Goal: Task Accomplishment & Management: Complete application form

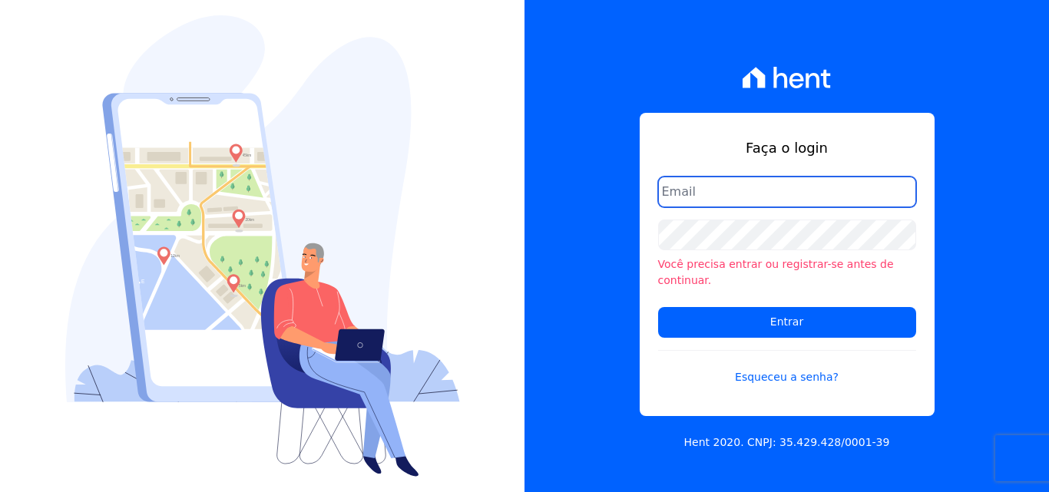
type input "[PERSON_NAME][EMAIL_ADDRESS][PERSON_NAME][DOMAIN_NAME]"
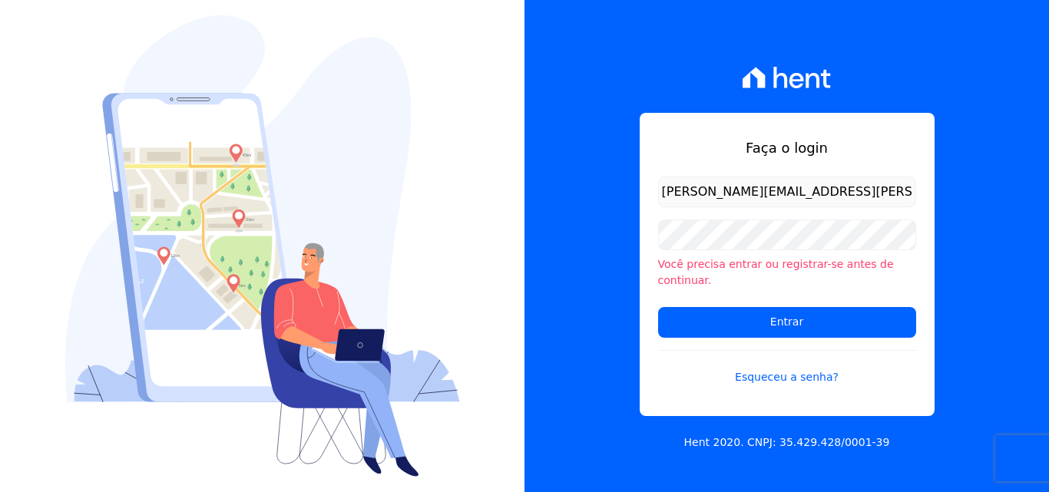
click at [851, 207] on input "[PERSON_NAME][EMAIL_ADDRESS][PERSON_NAME][DOMAIN_NAME]" at bounding box center [787, 192] width 258 height 31
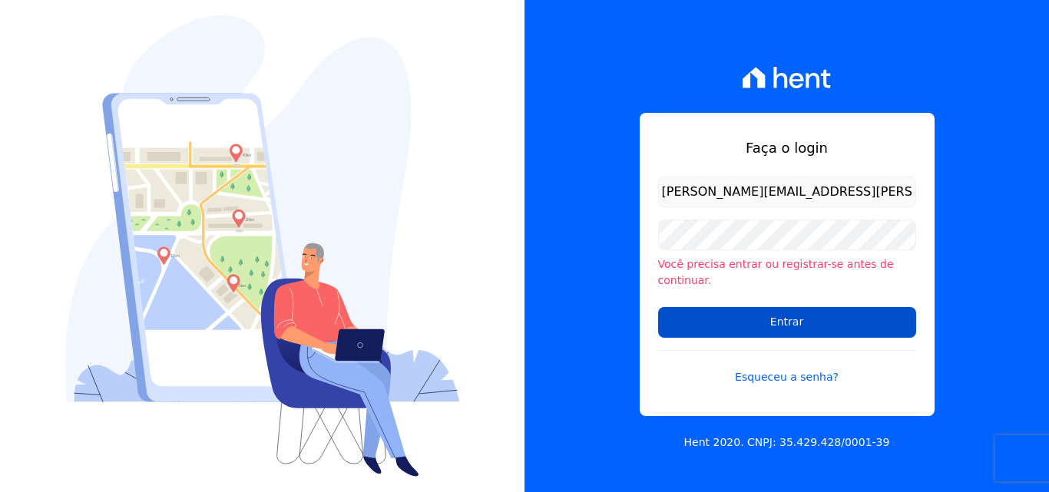
click at [759, 316] on input "Entrar" at bounding box center [787, 322] width 258 height 31
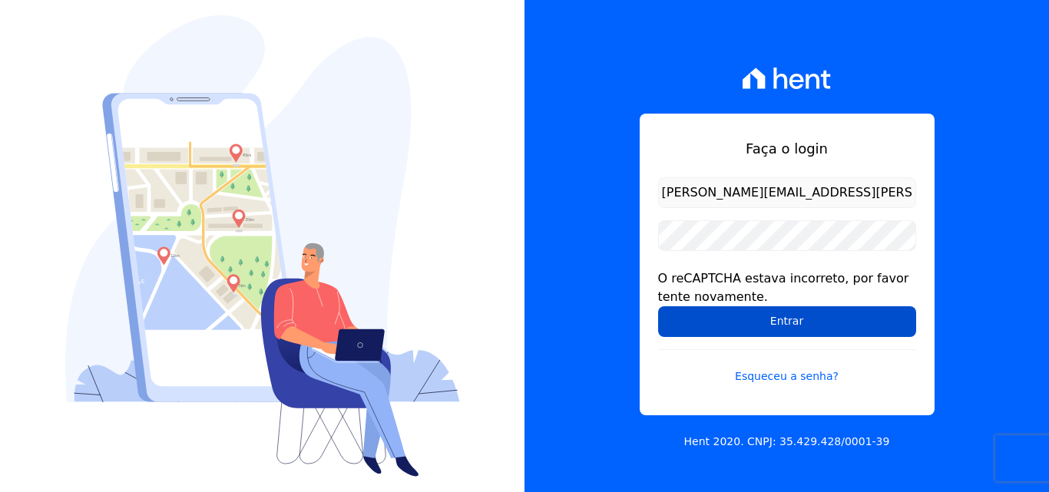
click at [786, 331] on input "Entrar" at bounding box center [787, 321] width 258 height 31
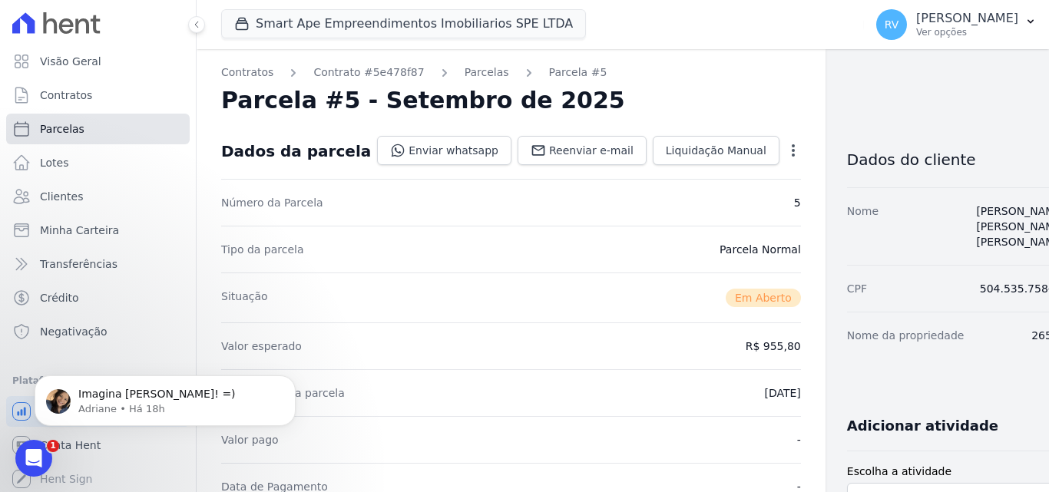
click at [64, 128] on span "Parcelas" at bounding box center [62, 128] width 45 height 15
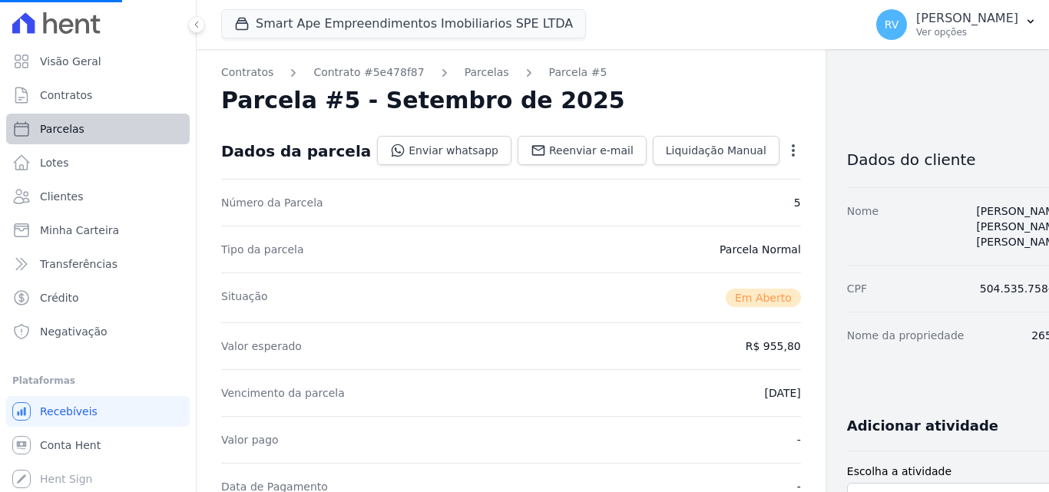
select select
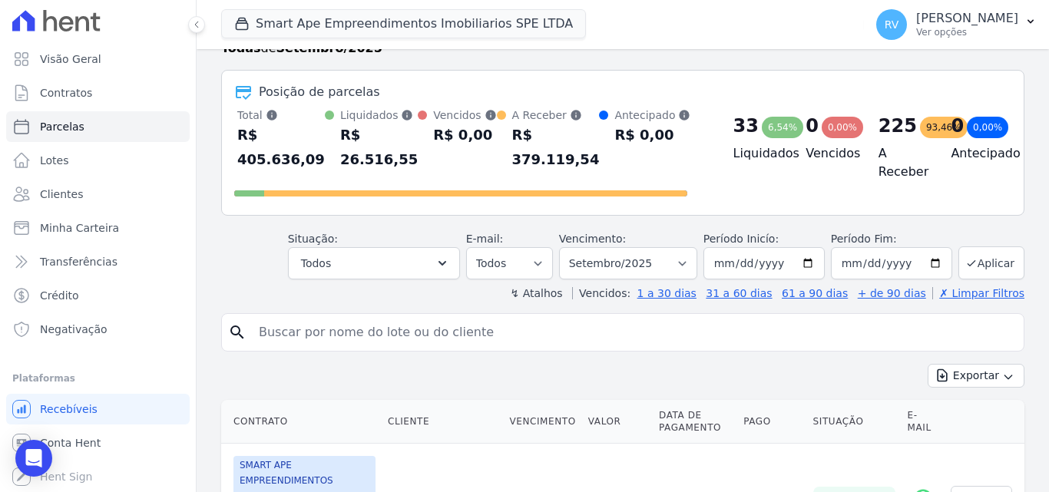
scroll to position [77, 0]
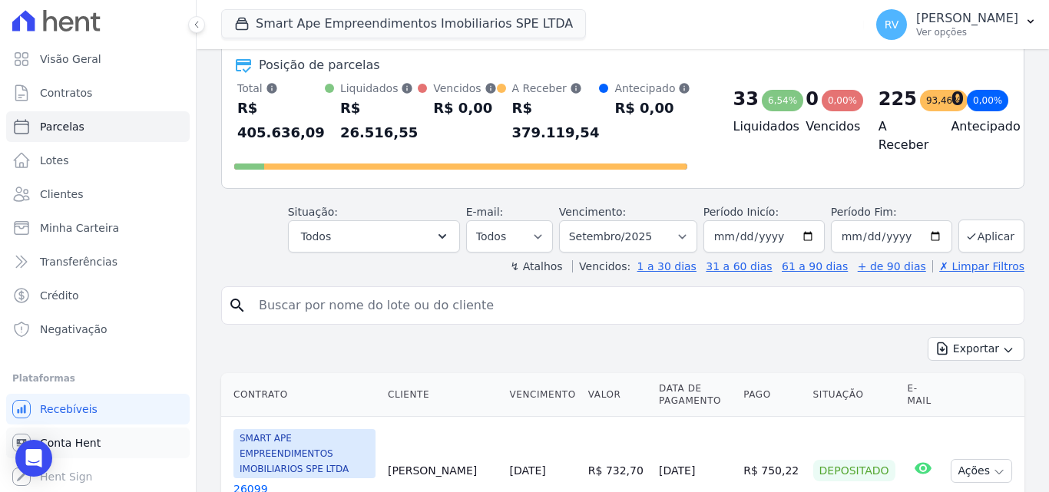
click at [80, 442] on span "Conta Hent" at bounding box center [70, 442] width 61 height 15
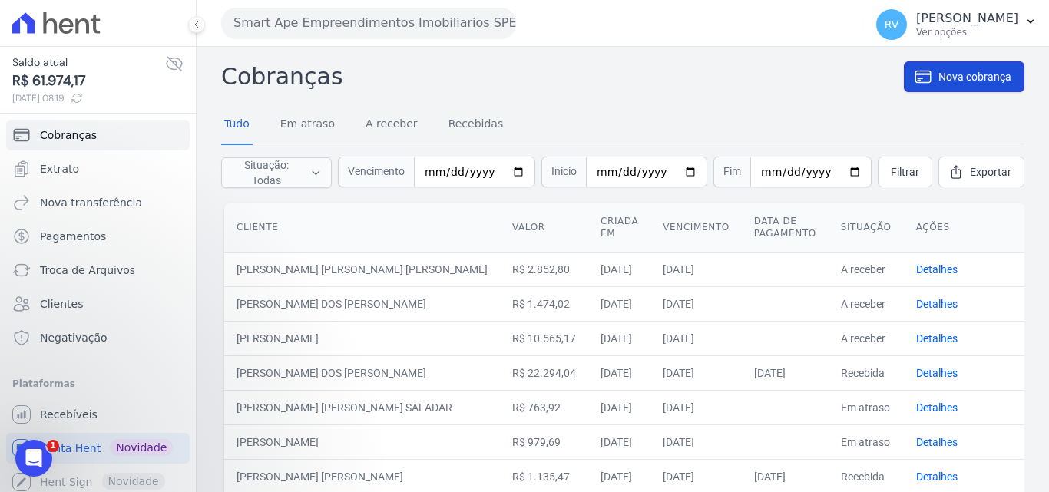
click at [955, 80] on span "Nova cobrança" at bounding box center [975, 76] width 73 height 15
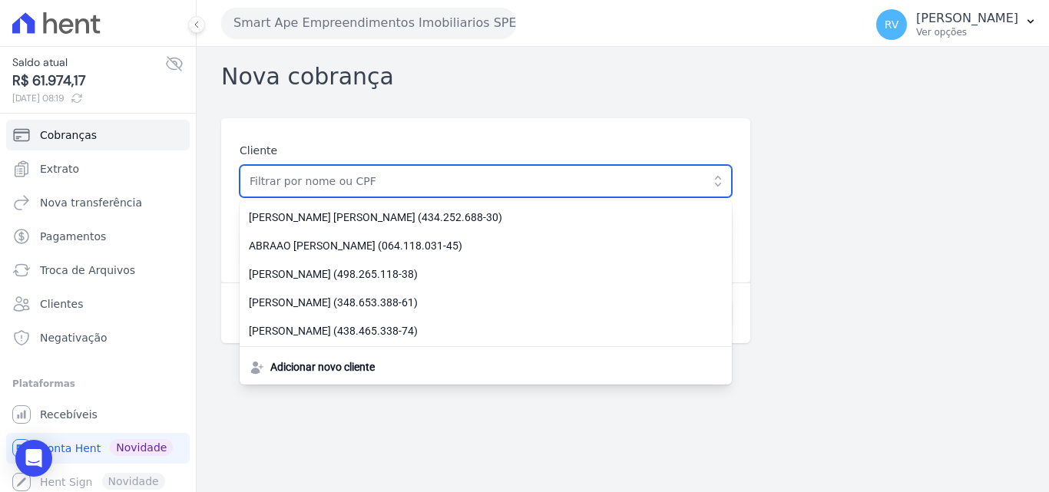
click at [304, 181] on input "text" at bounding box center [486, 181] width 492 height 32
paste input "[PERSON_NAME] [PERSON_NAME]"
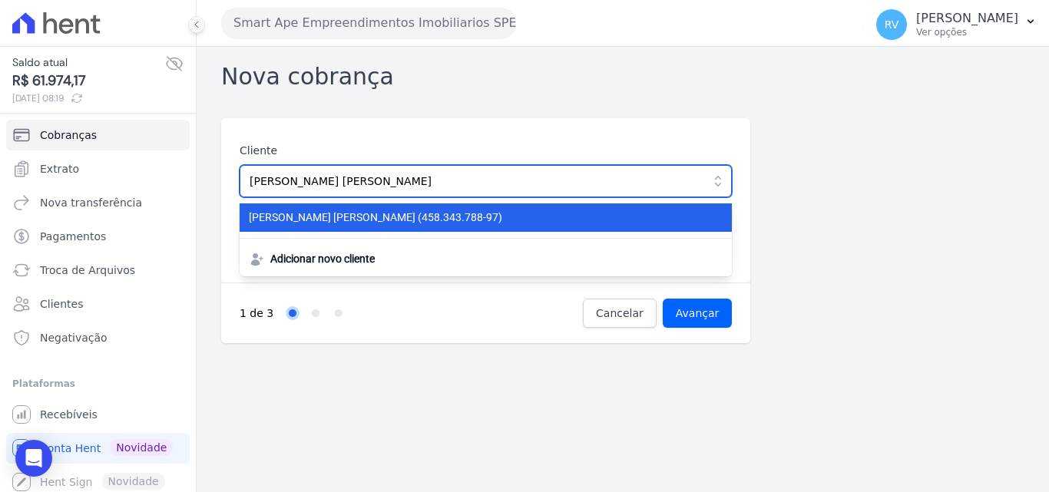
type input "[PERSON_NAME] [PERSON_NAME]"
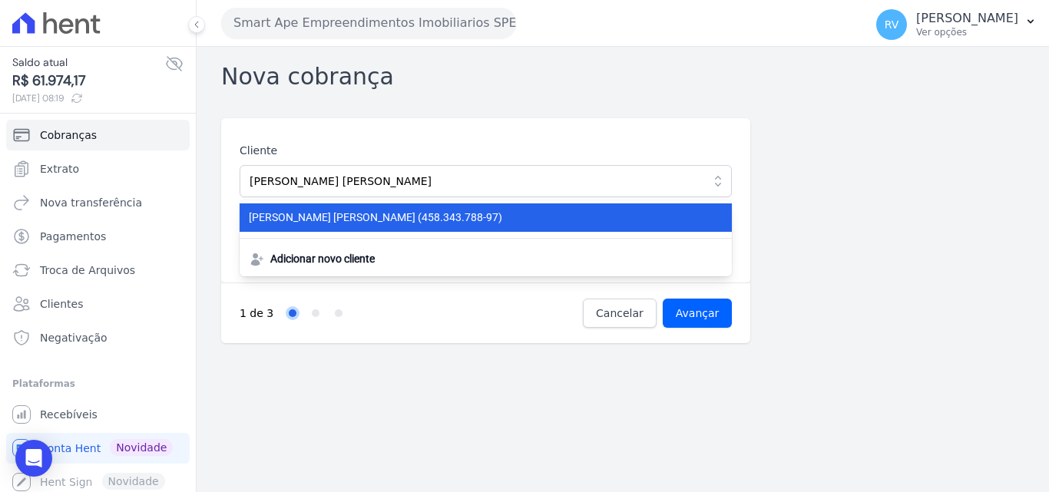
click at [351, 216] on span "GUILHERME LUCAS COUTINHO (458.343.788-97)" at bounding box center [476, 218] width 455 height 16
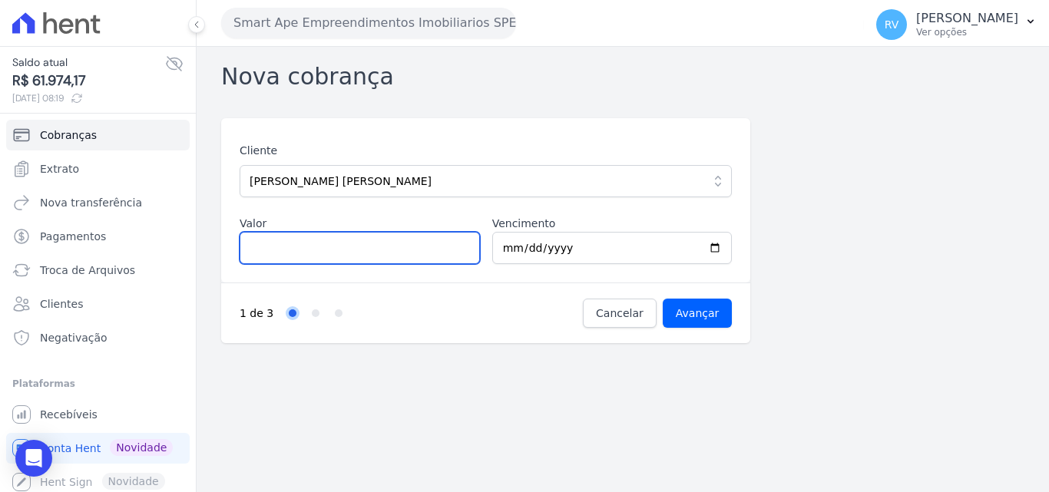
click at [352, 250] on input "Valor" at bounding box center [360, 248] width 240 height 32
click at [311, 255] on input "Valor" at bounding box center [360, 248] width 240 height 32
paste input "941.75"
type input "941.75"
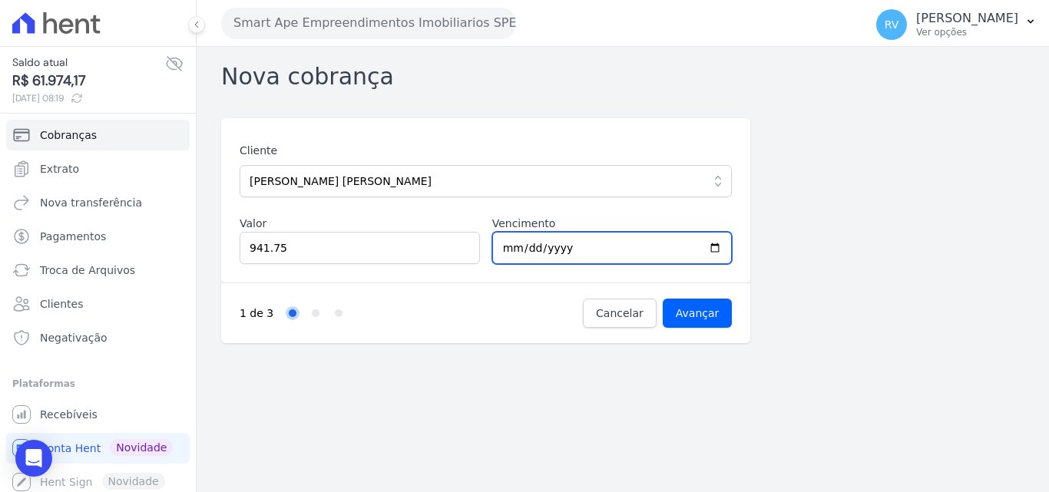
click at [715, 246] on input "2025-09-05" at bounding box center [612, 248] width 240 height 32
type input "2025-09-04"
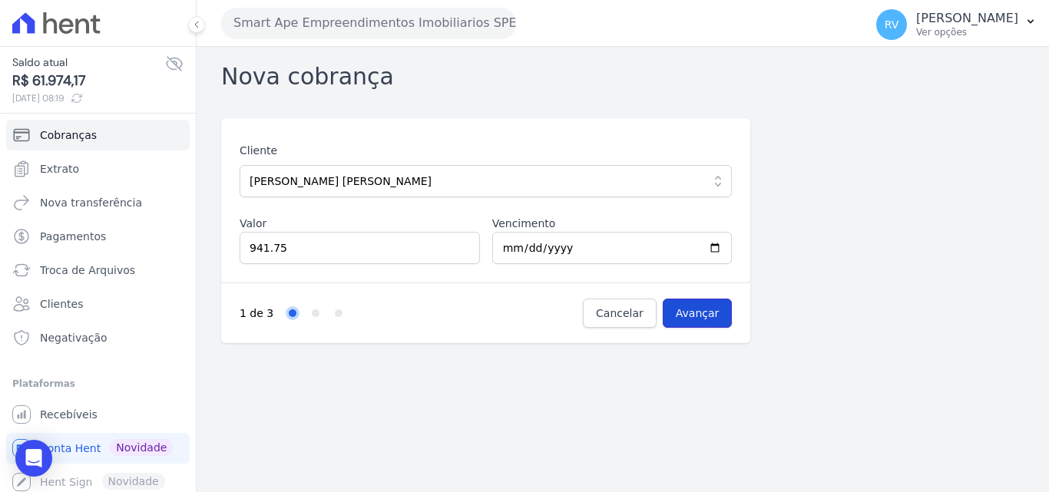
click at [710, 305] on input "Avançar" at bounding box center [698, 313] width 70 height 29
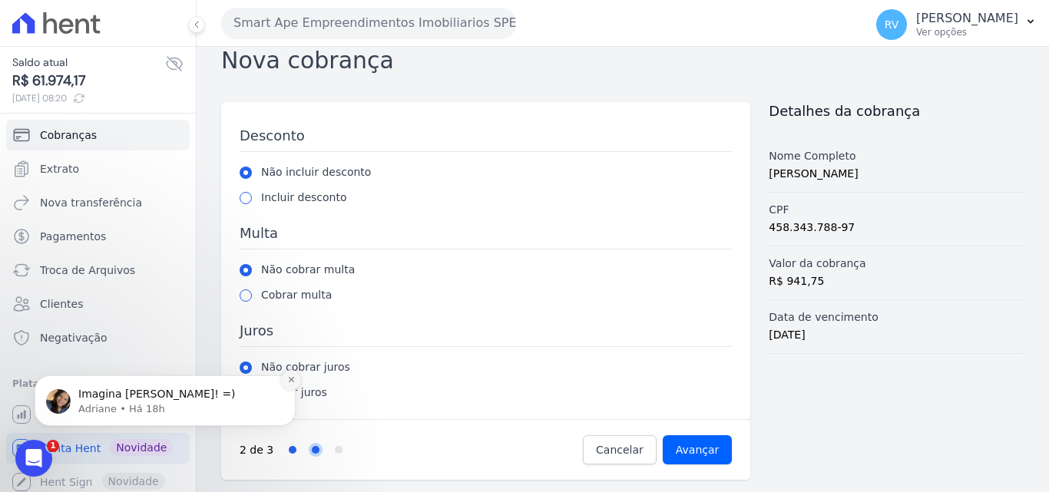
click at [293, 377] on icon "Dismiss notification" at bounding box center [291, 380] width 8 height 8
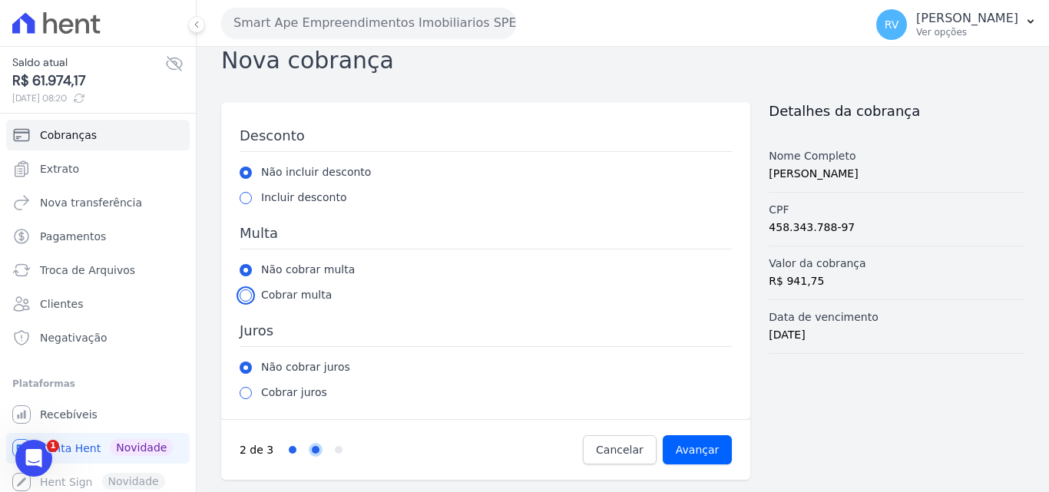
click at [246, 301] on input "radio" at bounding box center [246, 296] width 12 height 12
radio input "true"
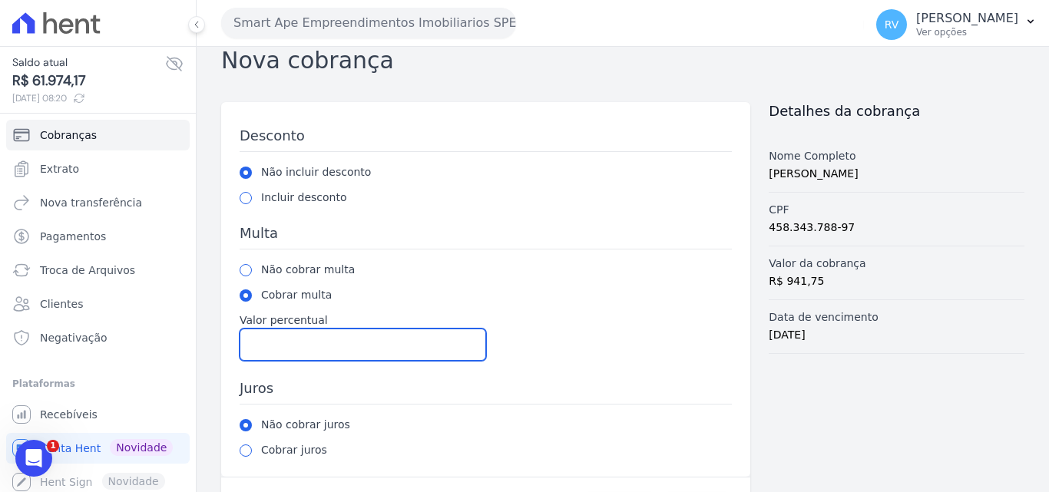
click at [287, 345] on input "Valor percentual" at bounding box center [363, 345] width 247 height 32
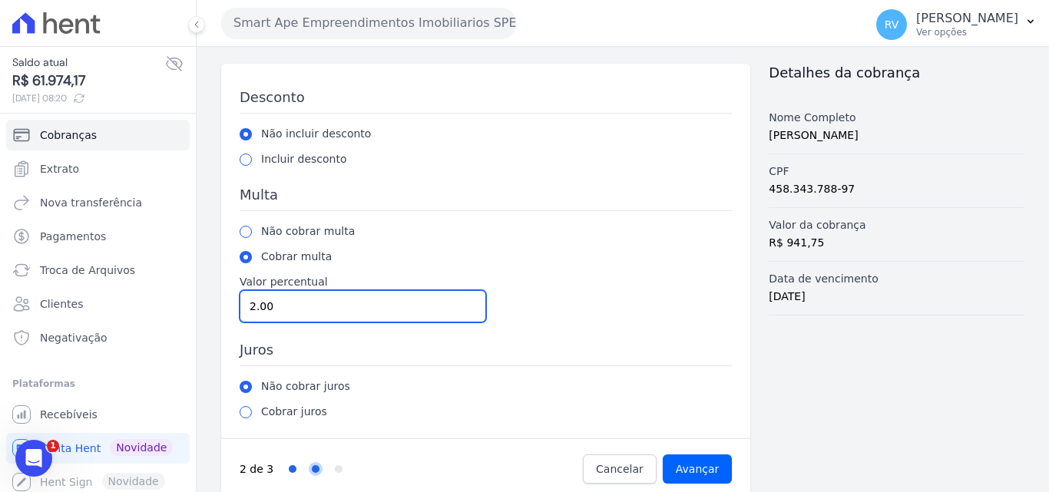
scroll to position [74, 0]
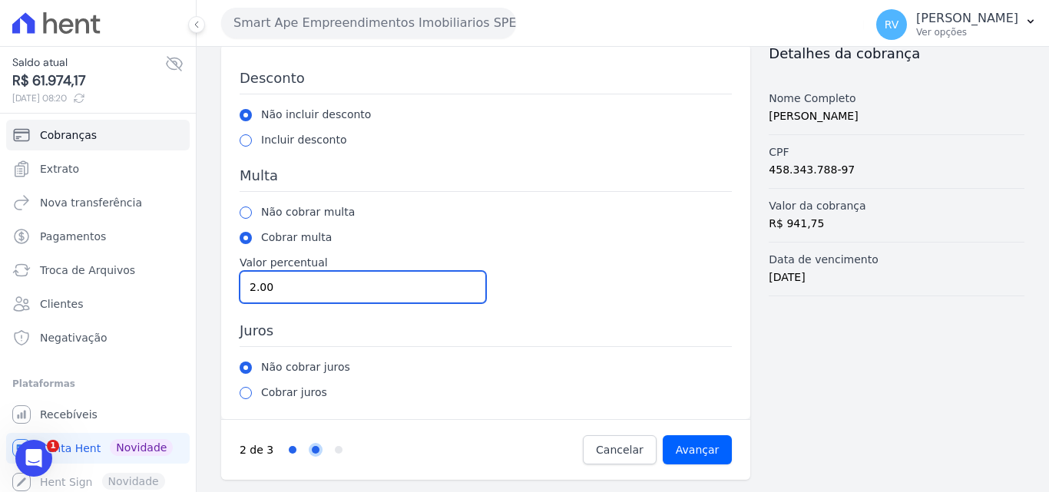
type input "2.00"
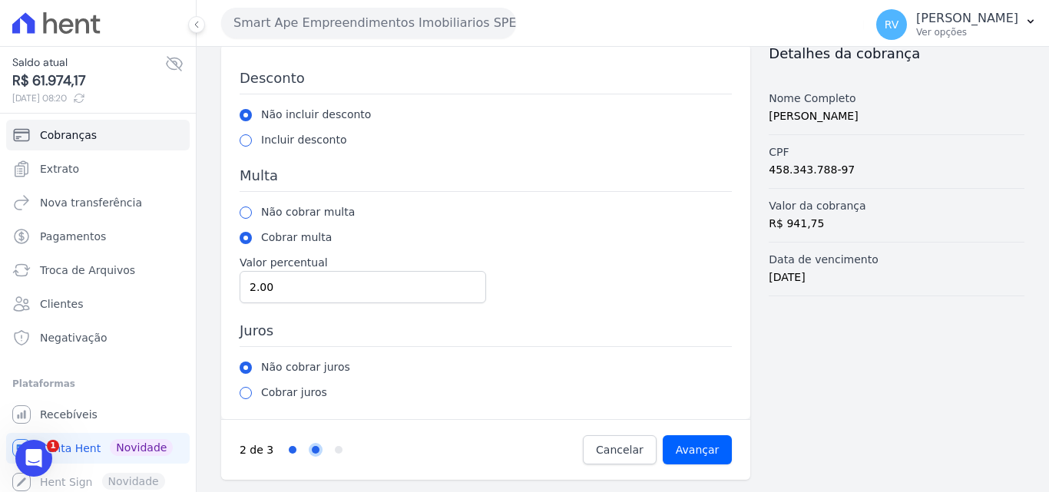
click at [252, 393] on div "Cobrar juros" at bounding box center [486, 393] width 492 height 16
click at [250, 396] on input "radio" at bounding box center [246, 393] width 12 height 12
radio input "true"
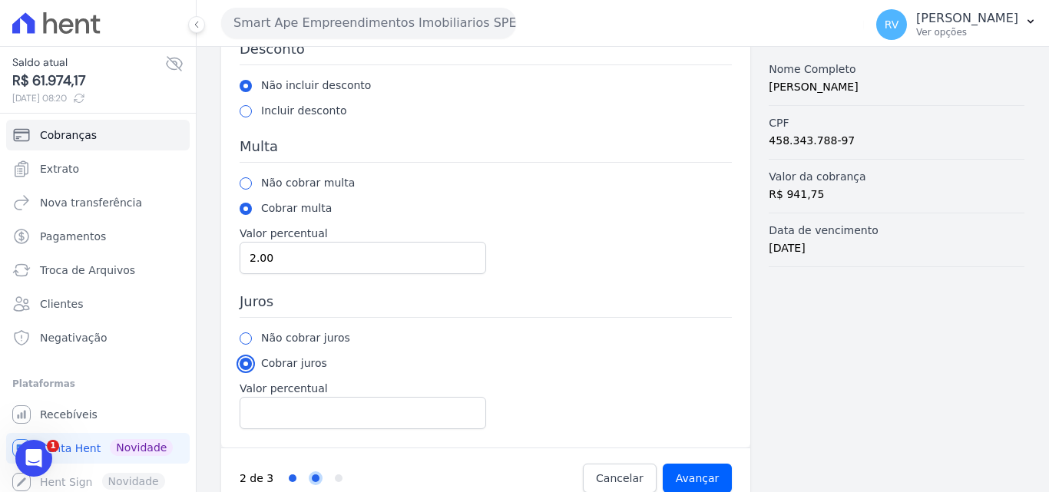
scroll to position [131, 0]
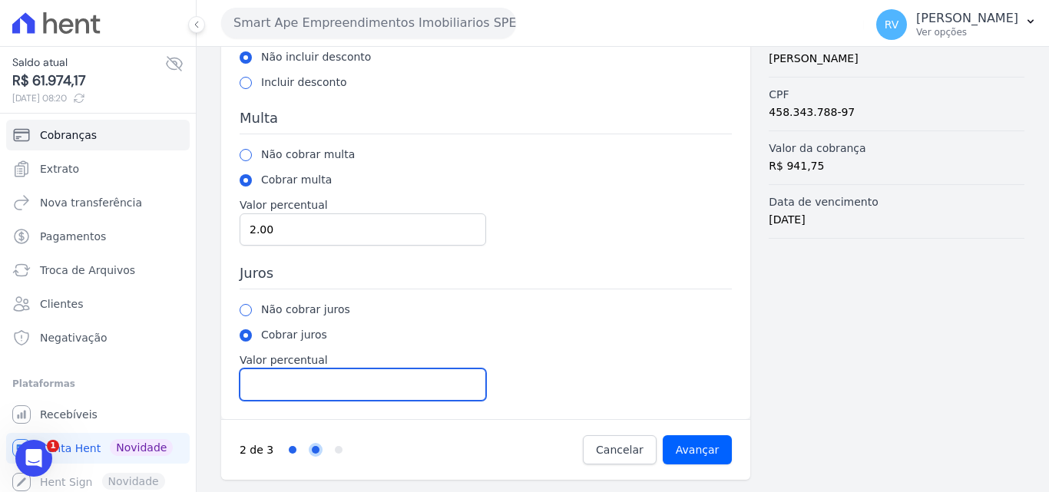
click at [281, 396] on input "Valor percentual" at bounding box center [363, 385] width 247 height 32
drag, startPoint x: 287, startPoint y: 389, endPoint x: 186, endPoint y: 385, distance: 101.4
click at [186, 385] on div "Saldo atual R$ 61.974,17 04/09/2025, 08:20 Cobranças Extrato Nova transferência…" at bounding box center [524, 246] width 1049 height 492
click at [316, 384] on input "1.00" at bounding box center [363, 385] width 247 height 32
type input "1.00"
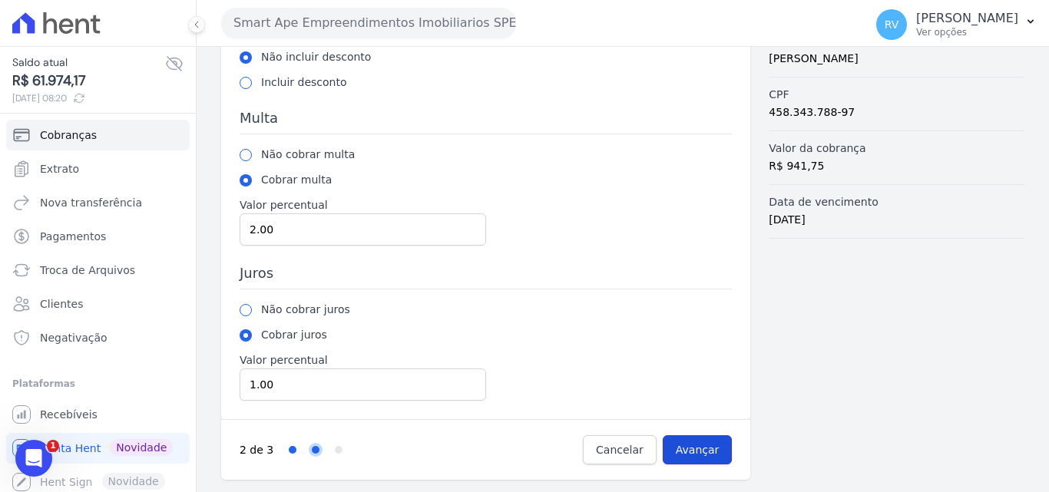
click at [705, 447] on input "Avançar" at bounding box center [698, 449] width 70 height 29
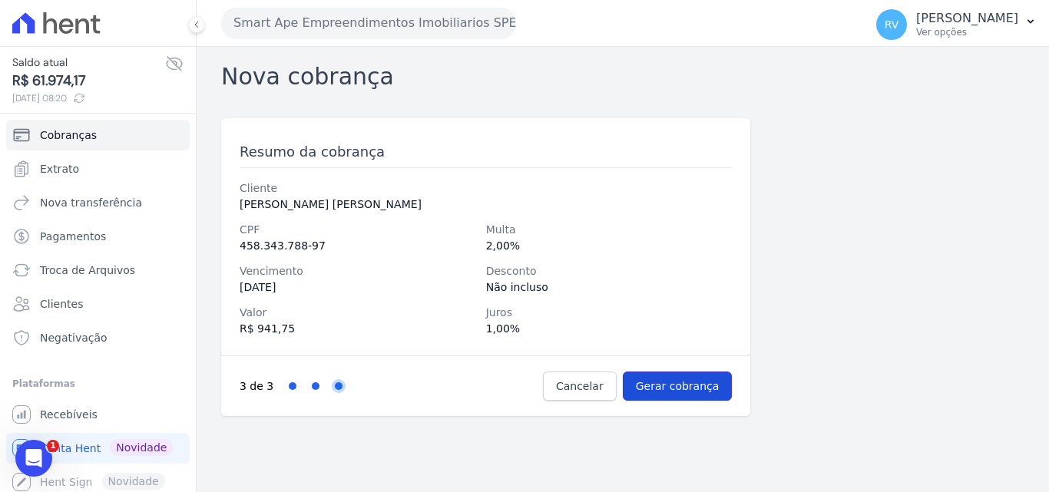
click at [680, 388] on input "Gerar cobrança" at bounding box center [678, 386] width 110 height 29
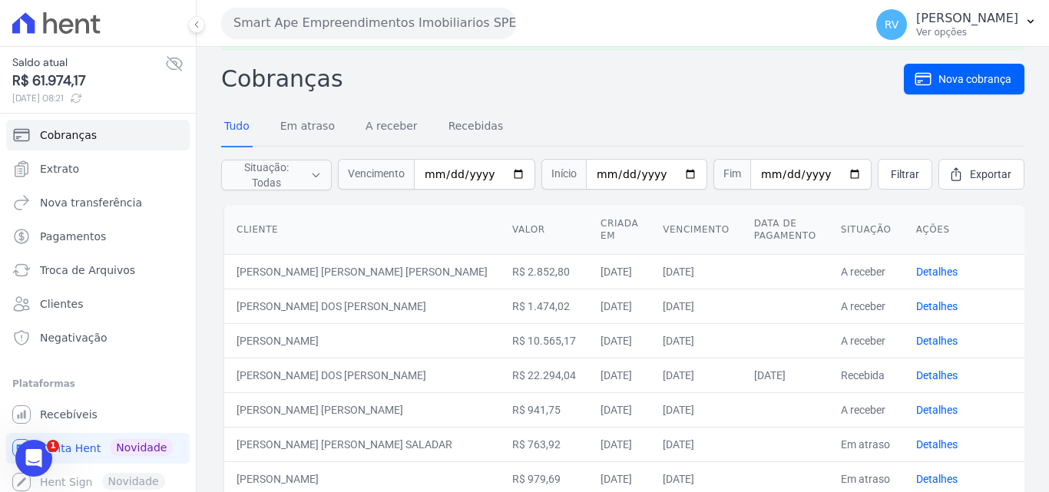
scroll to position [77, 0]
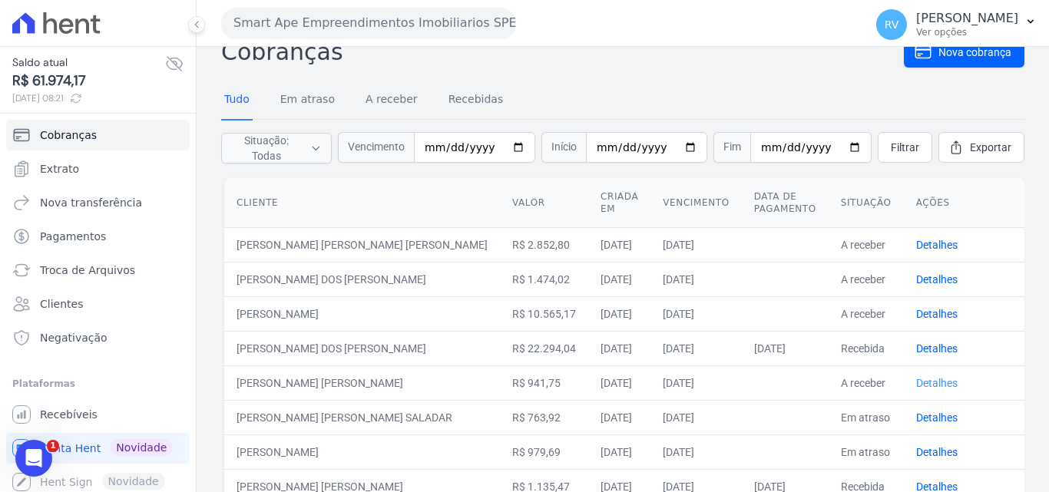
click at [916, 380] on link "Detalhes" at bounding box center [936, 383] width 41 height 12
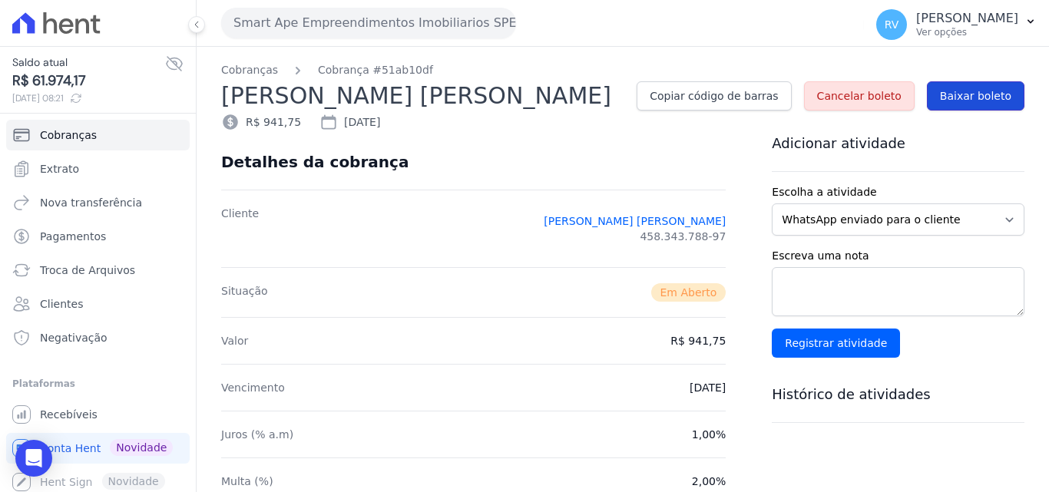
click at [960, 94] on span "Baixar boleto" at bounding box center [975, 95] width 71 height 15
click at [55, 27] on icon at bounding box center [50, 23] width 14 height 22
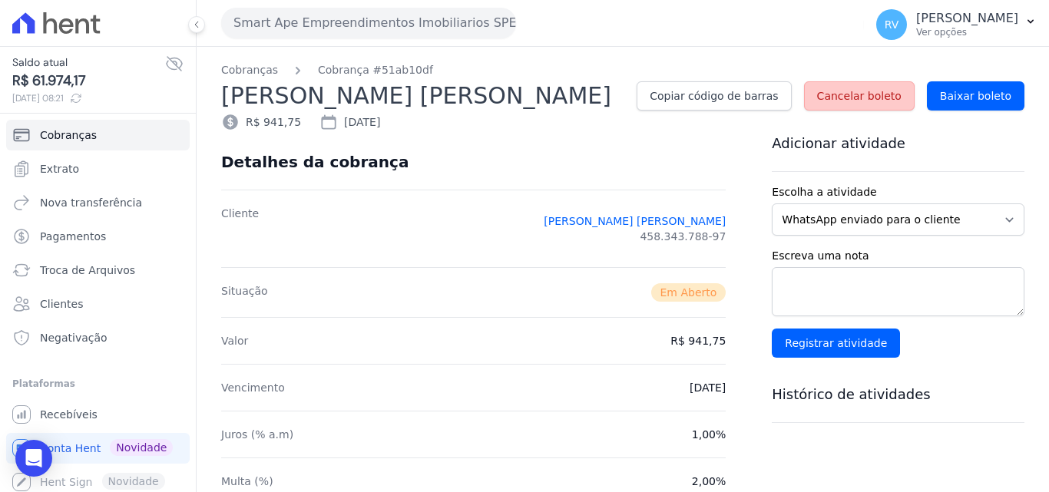
click at [869, 94] on span "Cancelar boleto" at bounding box center [859, 95] width 84 height 15
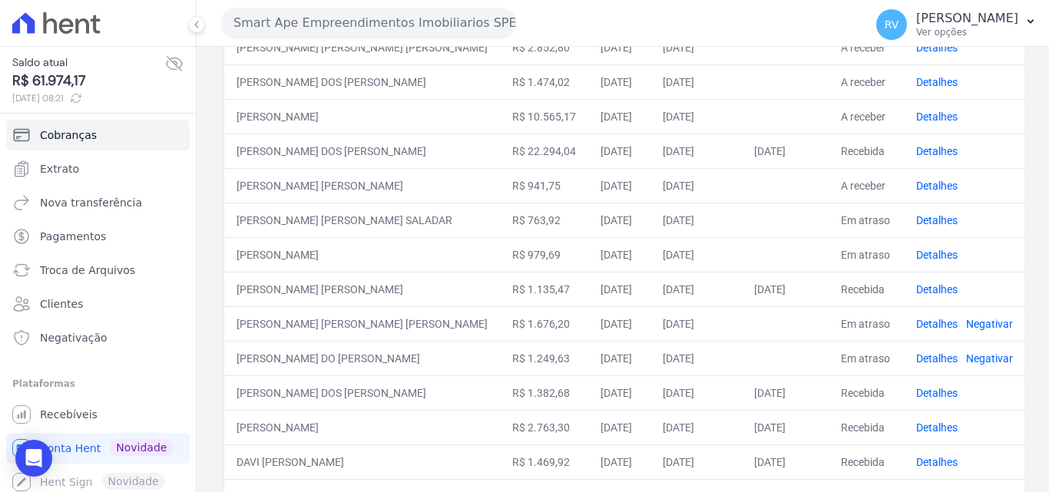
scroll to position [230, 0]
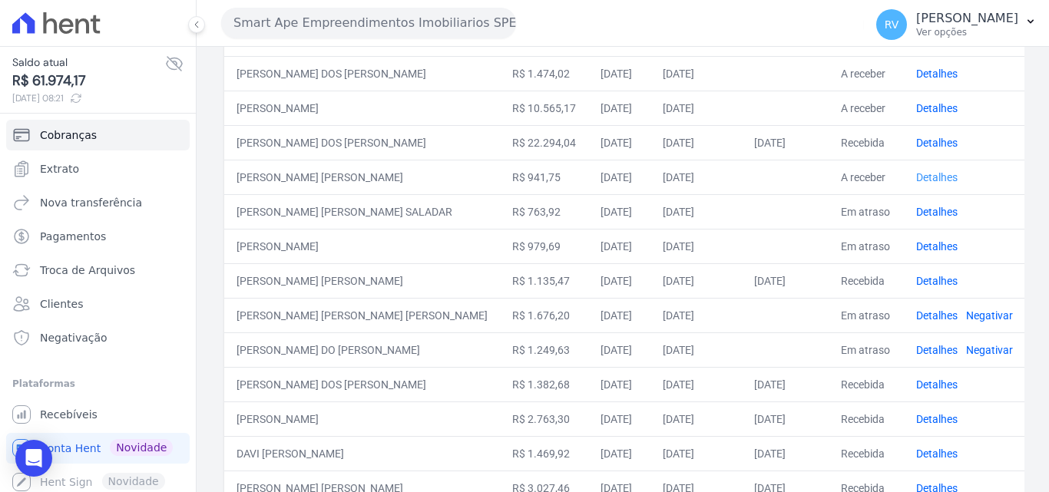
click at [916, 174] on link "Detalhes" at bounding box center [936, 177] width 41 height 12
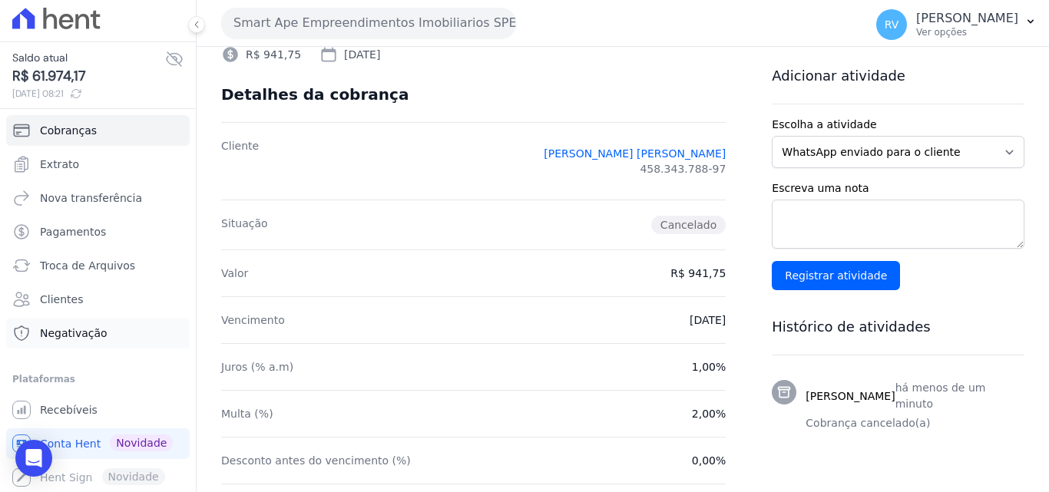
scroll to position [5, 0]
click at [78, 442] on span "Conta Hent" at bounding box center [70, 442] width 61 height 15
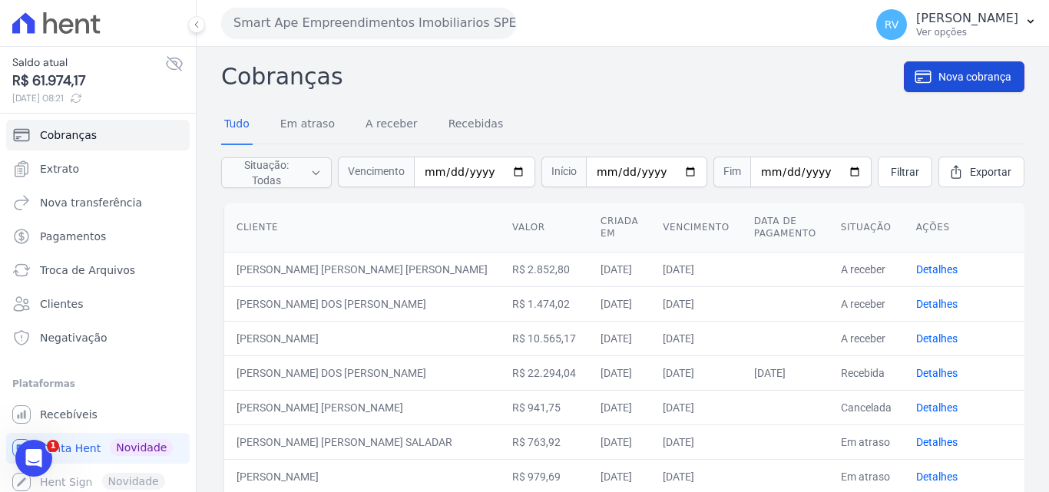
click at [948, 74] on span "Nova cobrança" at bounding box center [975, 76] width 73 height 15
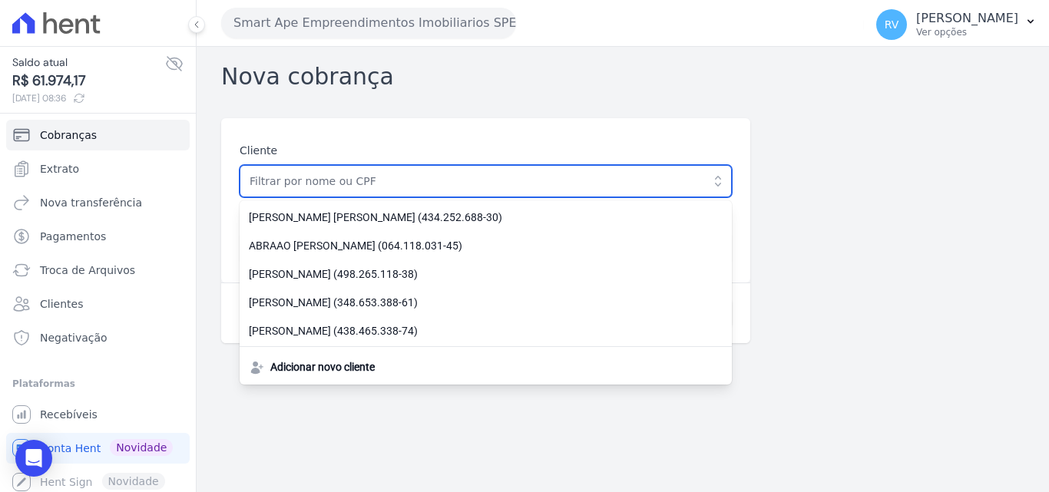
click at [317, 184] on input "text" at bounding box center [486, 181] width 492 height 32
click at [382, 184] on input "text" at bounding box center [486, 181] width 492 height 32
paste input "[PERSON_NAME] [PERSON_NAME]"
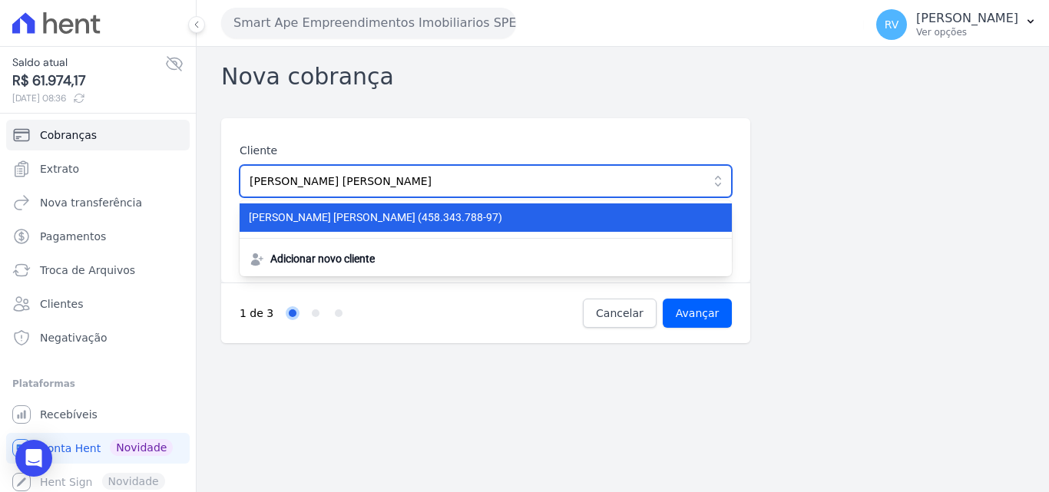
type input "[PERSON_NAME] [PERSON_NAME]"
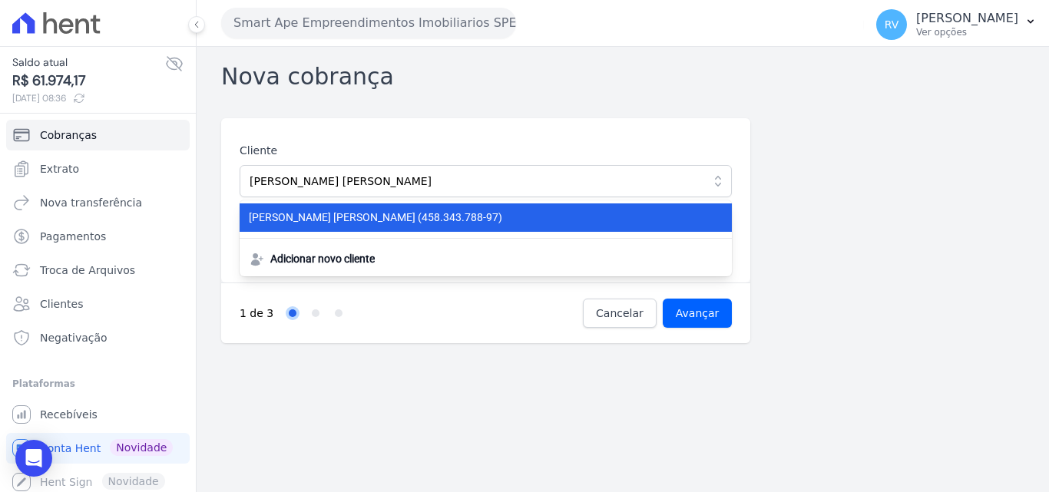
click at [475, 226] on li "[PERSON_NAME] [PERSON_NAME] (458.343.788-97)" at bounding box center [486, 218] width 492 height 28
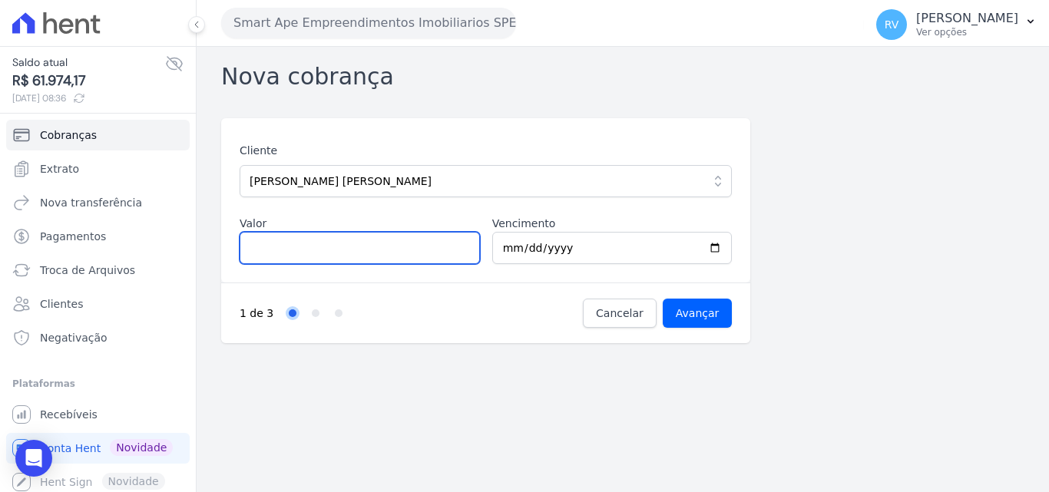
click at [303, 253] on input "Valor" at bounding box center [360, 248] width 240 height 32
type input "3"
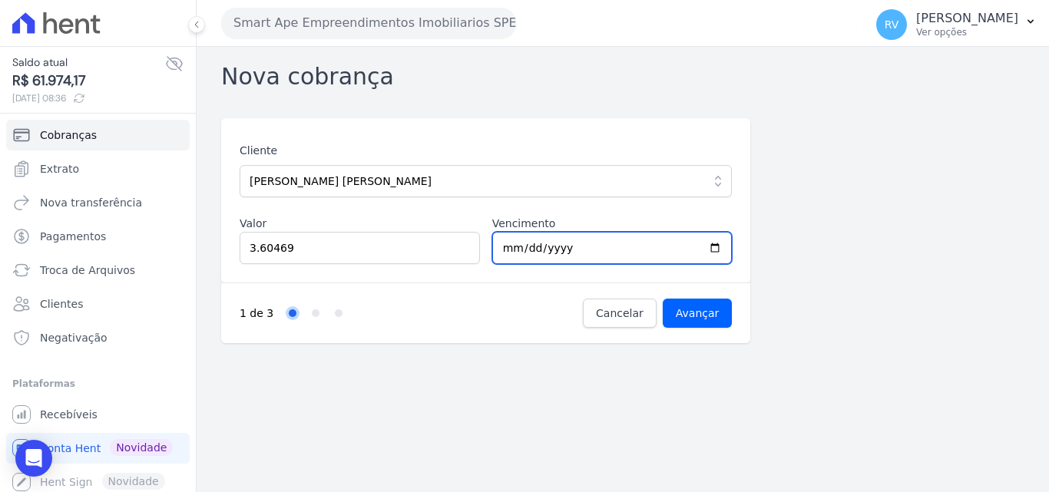
click at [713, 251] on input "[DATE]" at bounding box center [612, 248] width 240 height 32
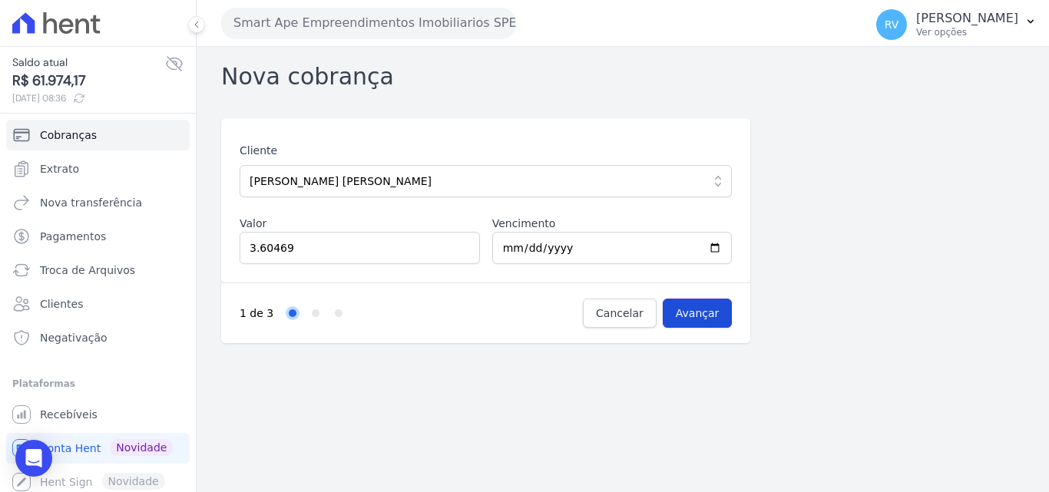
click at [690, 314] on input "Avançar" at bounding box center [698, 313] width 70 height 29
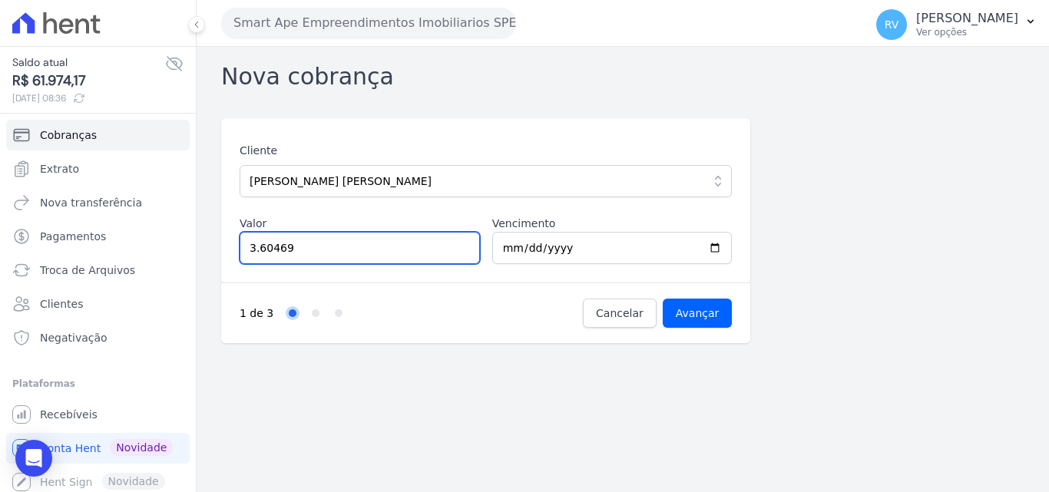
click at [334, 249] on input "3.60469" at bounding box center [360, 248] width 240 height 32
click at [326, 250] on input "3.60469" at bounding box center [360, 248] width 240 height 32
drag, startPoint x: 300, startPoint y: 248, endPoint x: 172, endPoint y: 239, distance: 128.6
click at [174, 241] on div "Saldo atual R$ 61.974,17 [DATE] 08:36 Cobranças Extrato Nova transferência Paga…" at bounding box center [524, 246] width 1049 height 492
type input "3604.69"
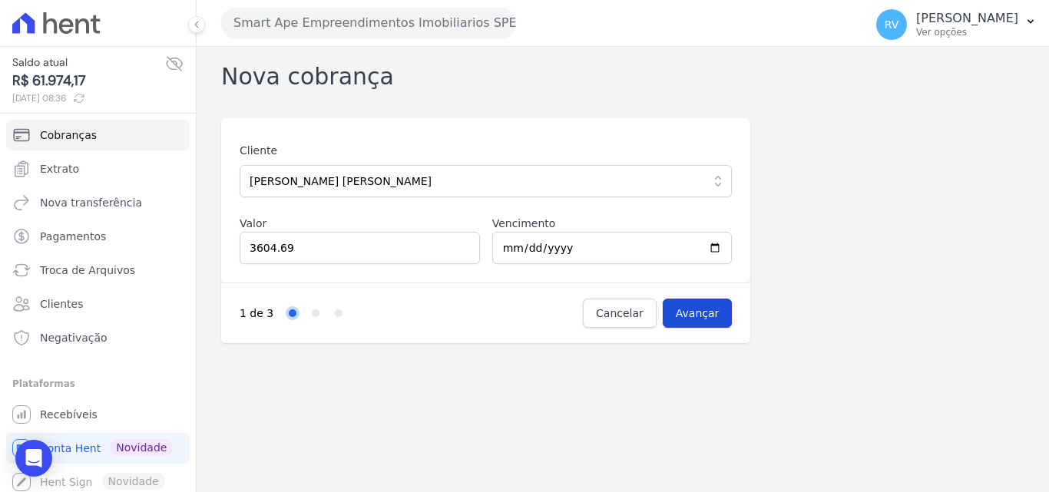
click at [720, 306] on input "Avançar" at bounding box center [698, 313] width 70 height 29
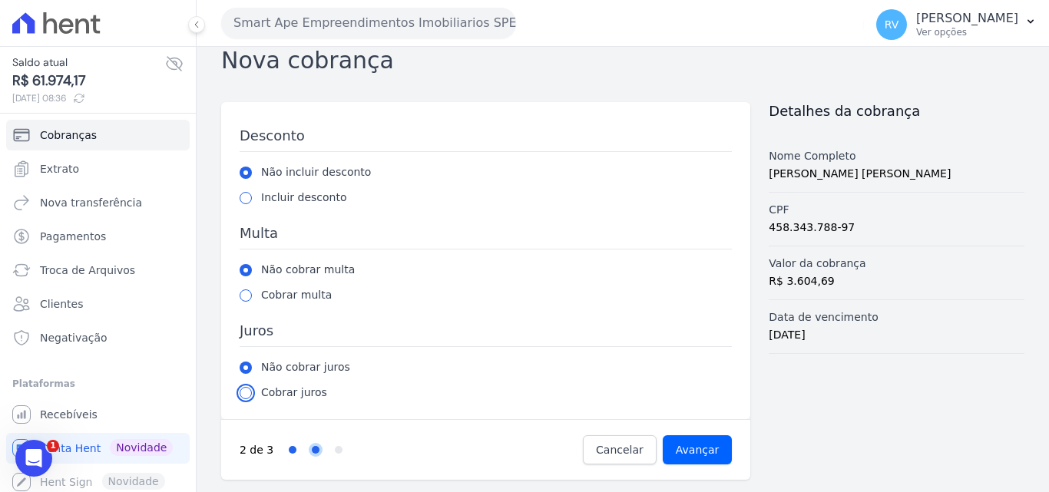
click at [246, 397] on input "radio" at bounding box center [246, 393] width 12 height 12
radio input "true"
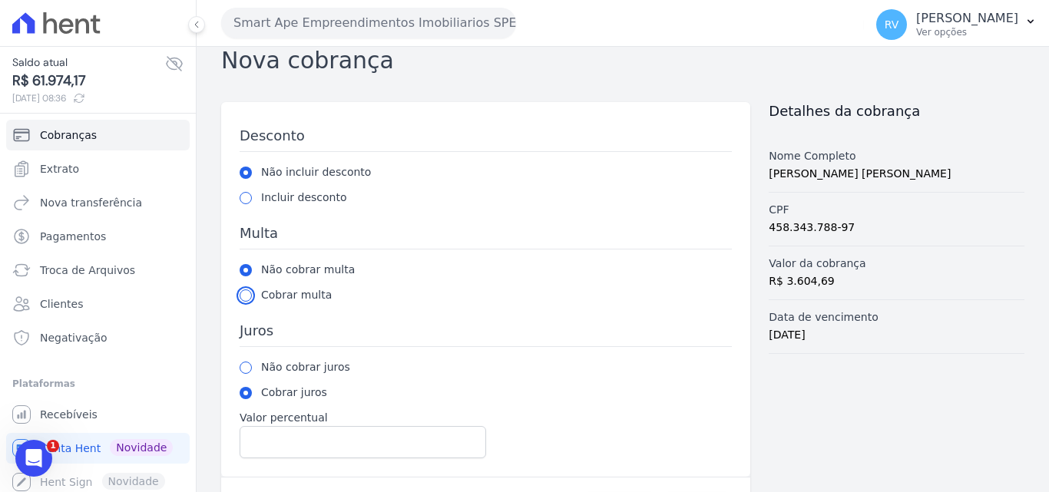
click at [249, 296] on input "radio" at bounding box center [246, 296] width 12 height 12
radio input "true"
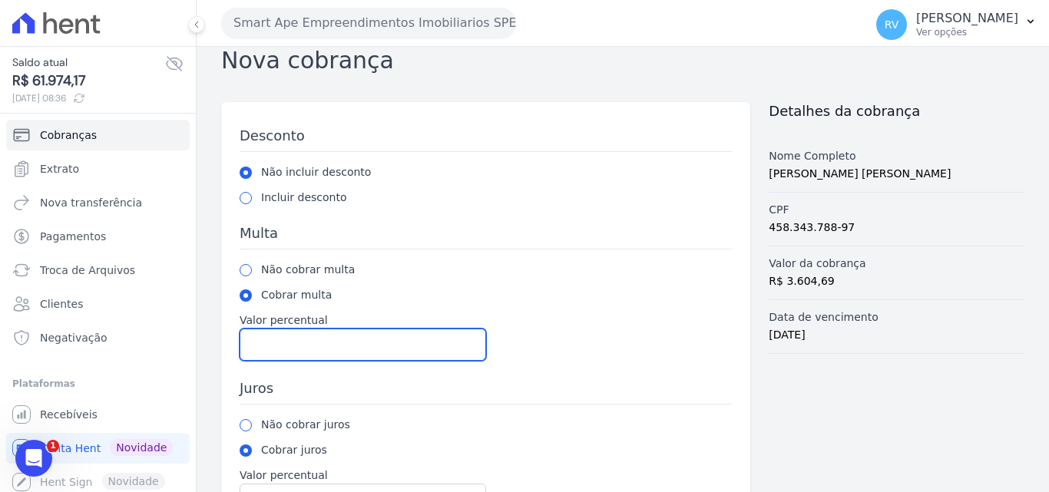
click at [286, 348] on input "Valor percentual" at bounding box center [363, 345] width 247 height 32
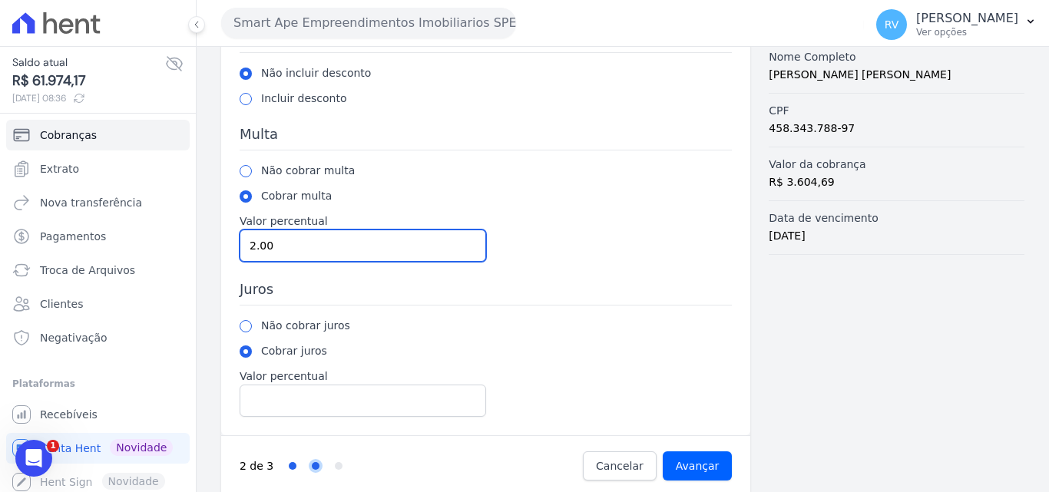
scroll to position [131, 0]
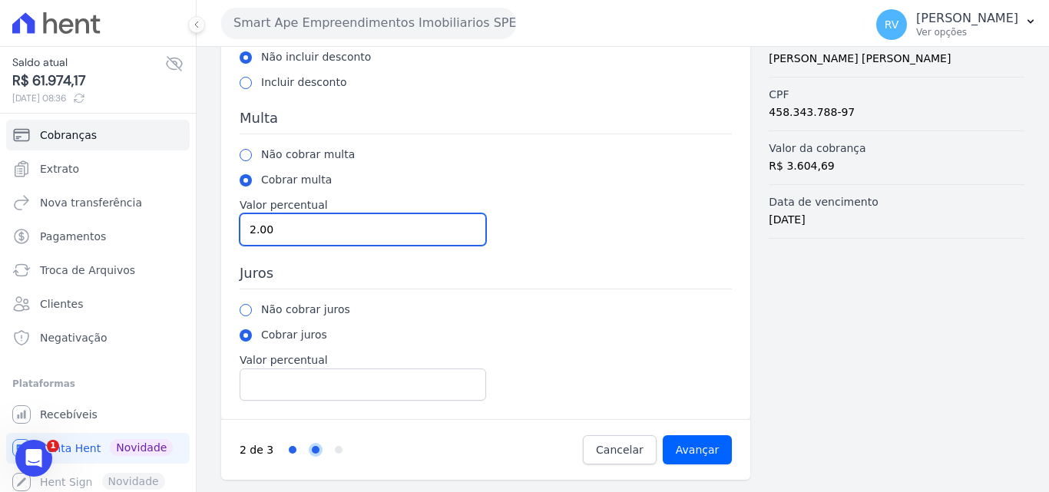
type input "2.00"
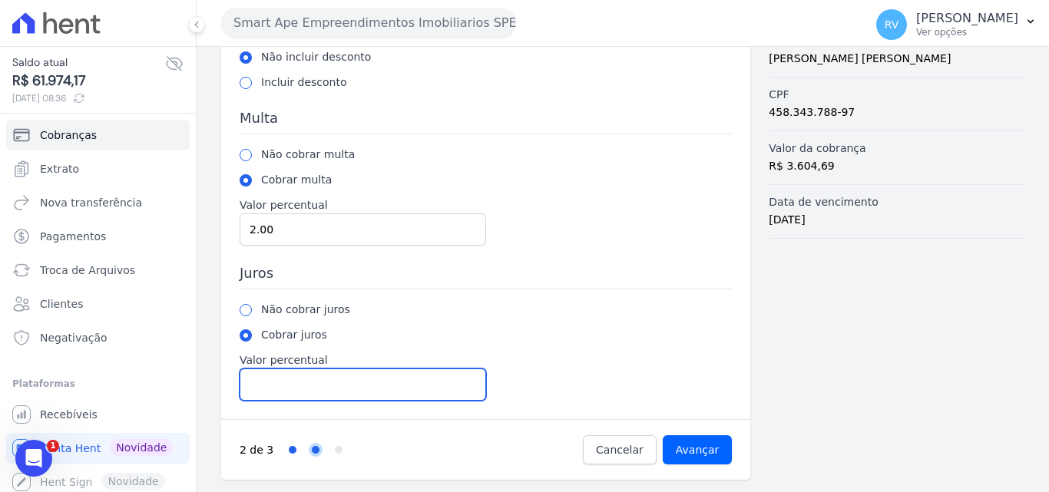
click at [309, 385] on input "Valor percentual" at bounding box center [363, 385] width 247 height 32
type input "1.00"
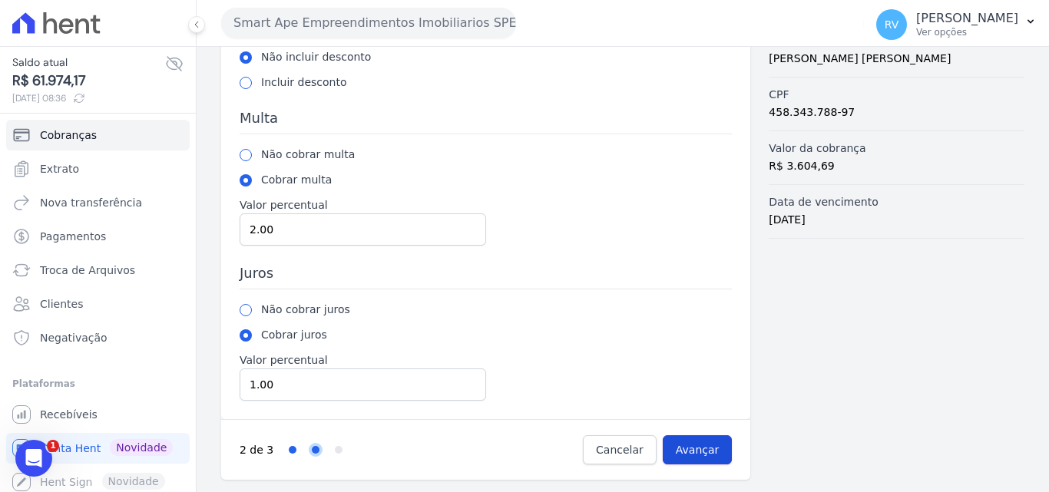
click at [699, 440] on input "Avançar" at bounding box center [698, 449] width 70 height 29
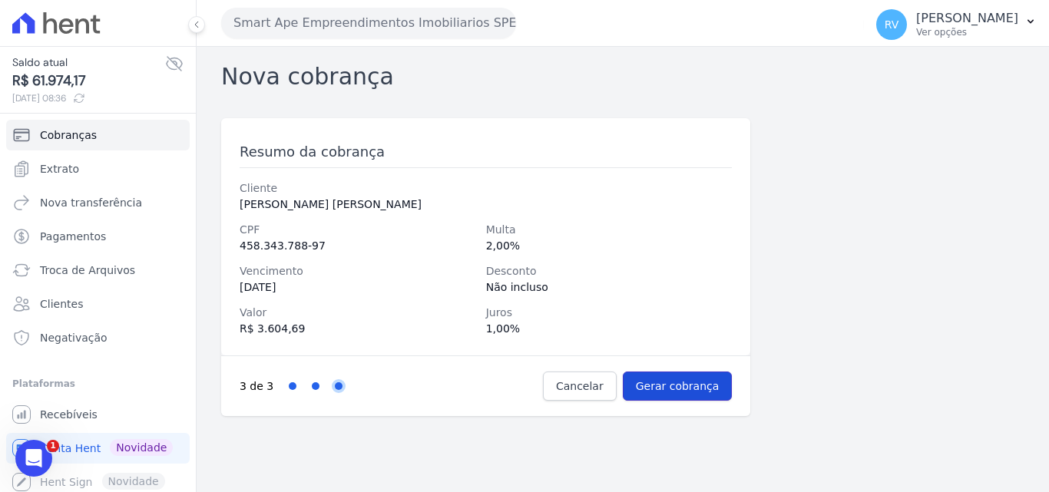
click at [693, 383] on input "Gerar cobrança" at bounding box center [678, 386] width 110 height 29
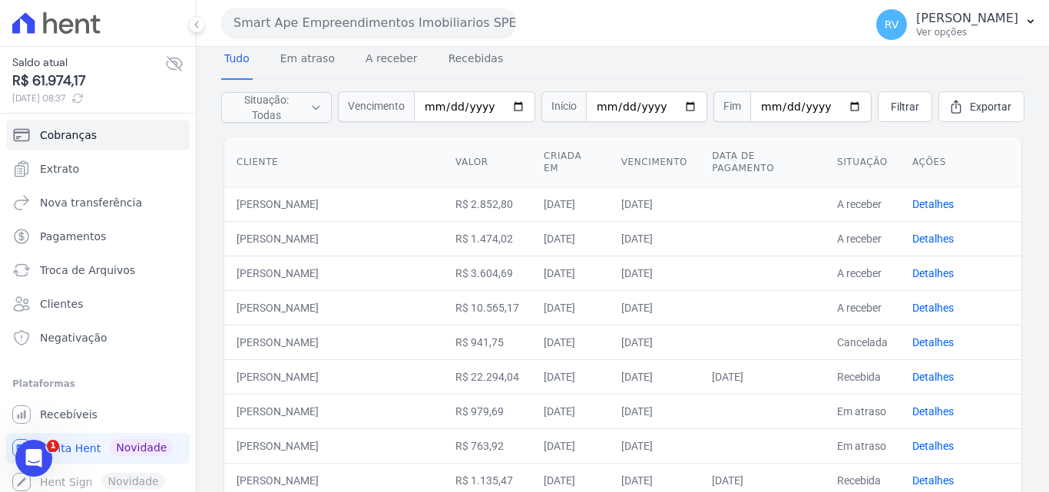
scroll to position [154, 0]
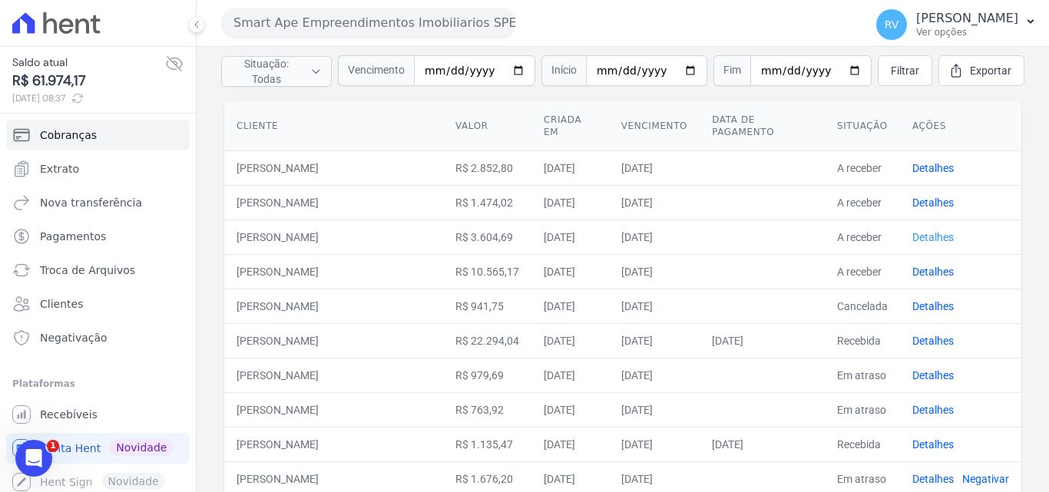
click at [920, 236] on link "Detalhes" at bounding box center [932, 237] width 41 height 12
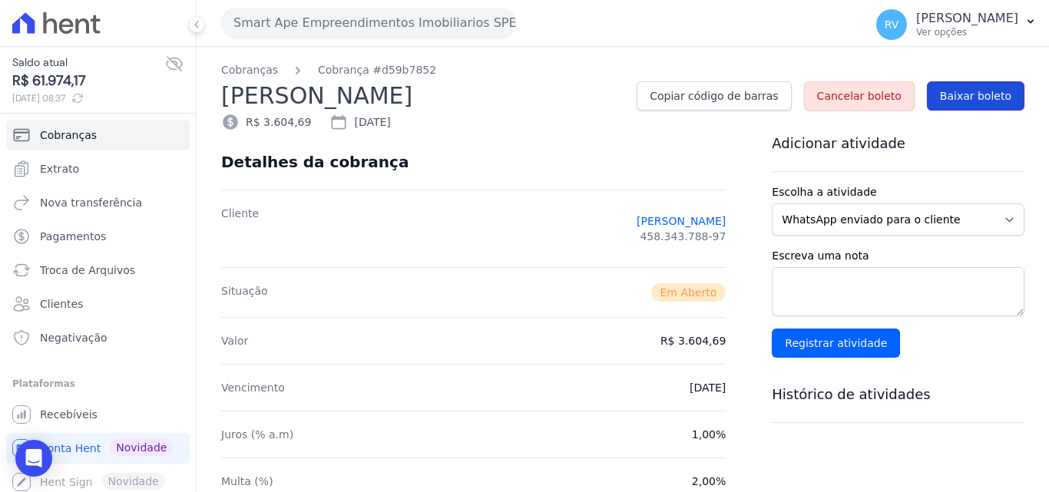
click at [952, 87] on link "Baixar boleto" at bounding box center [976, 95] width 98 height 29
